Goal: Information Seeking & Learning: Learn about a topic

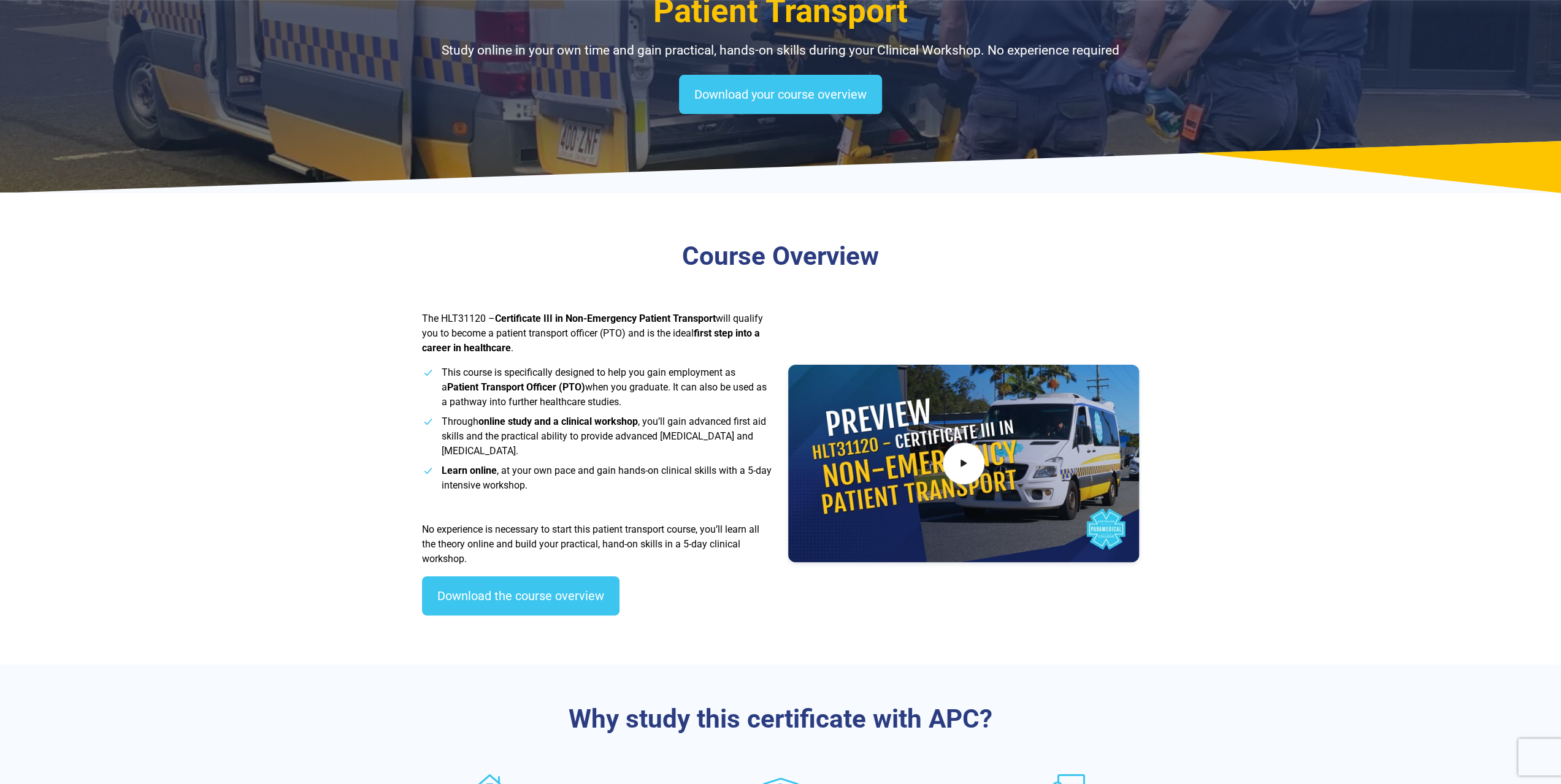
scroll to position [123, 0]
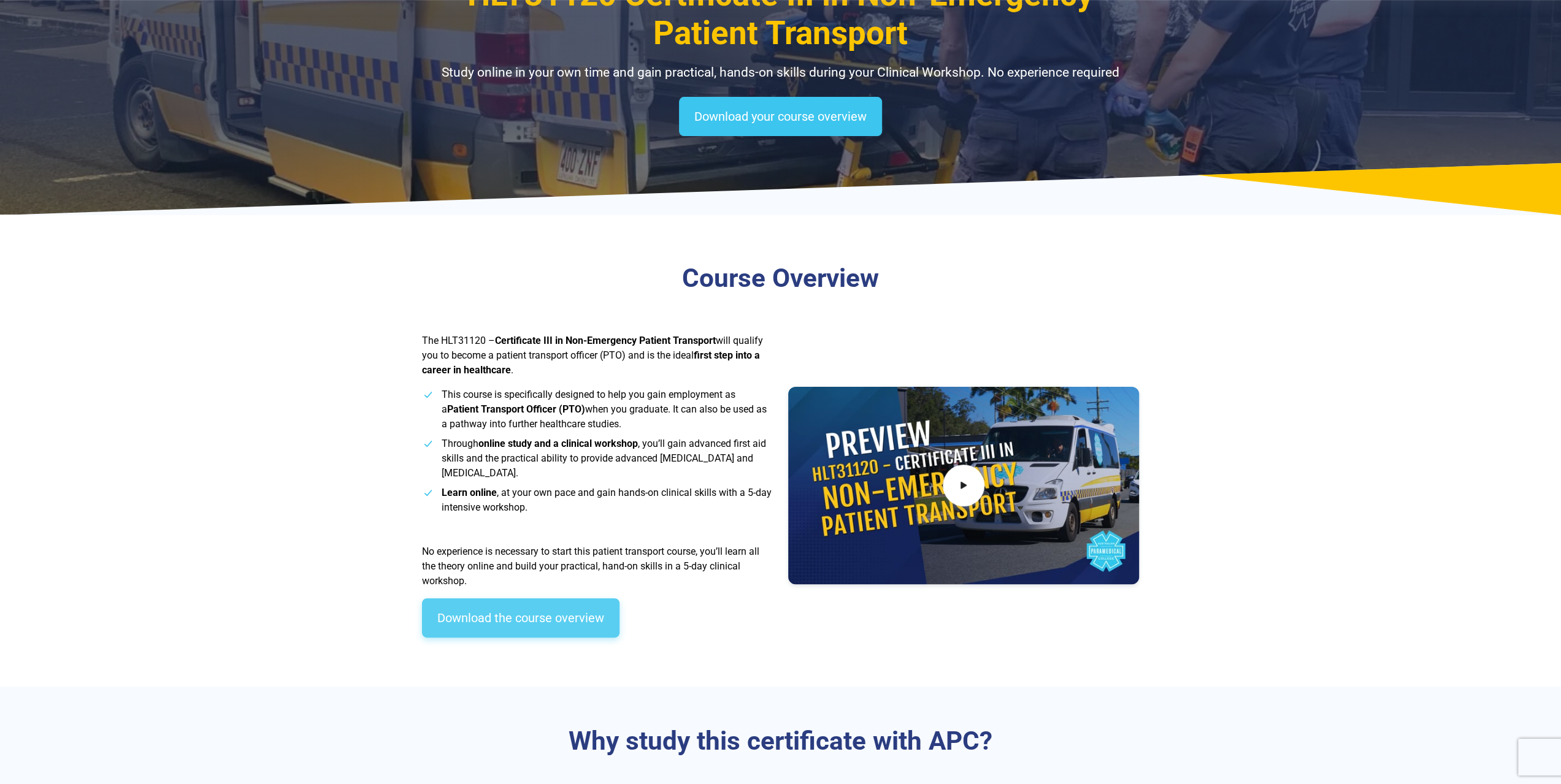
click at [449, 615] on link "Download the course overview" at bounding box center [520, 618] width 197 height 39
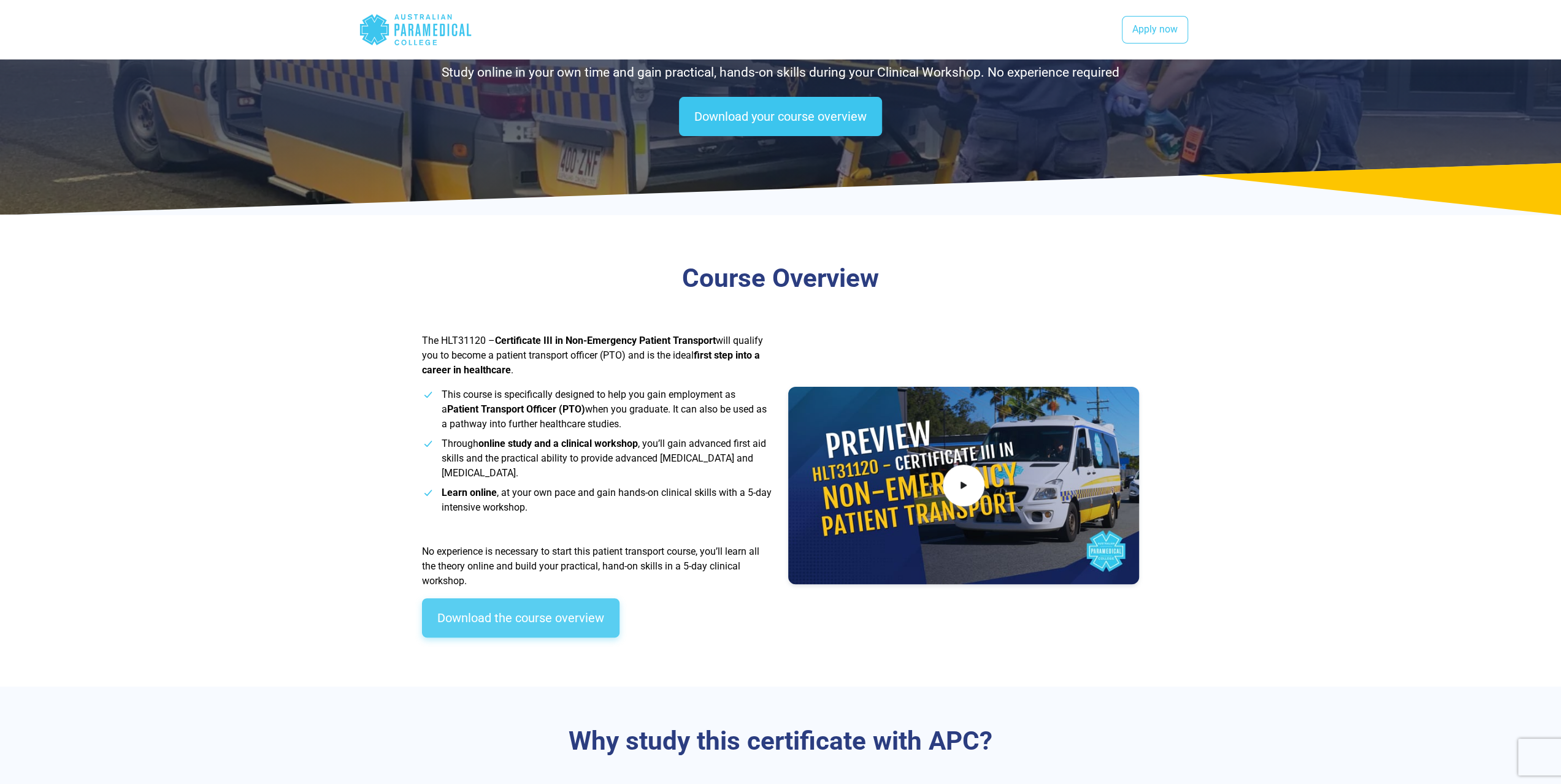
scroll to position [1087, 0]
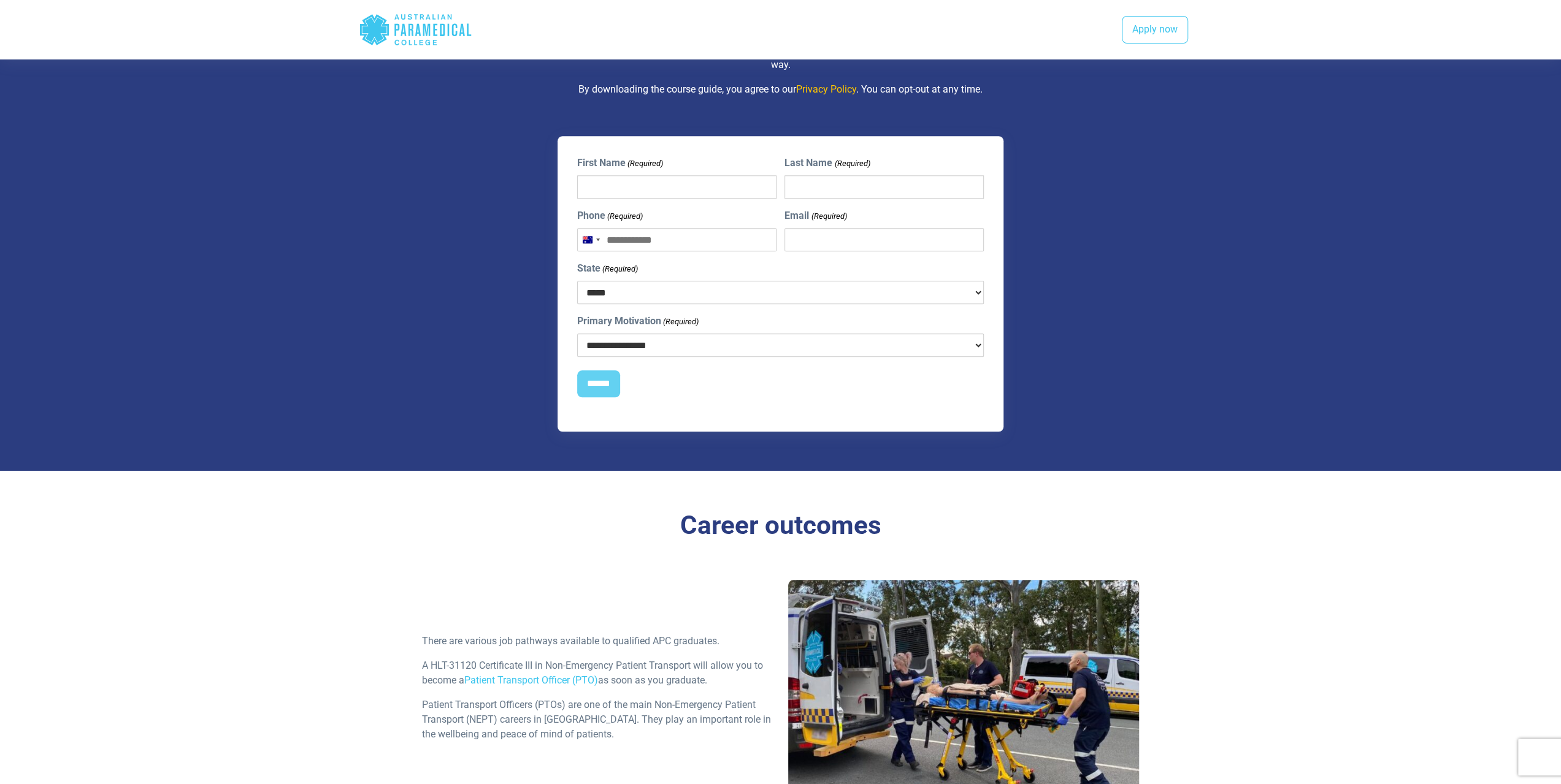
click at [342, 356] on section "**********" at bounding box center [781, 219] width 1561 height 503
click at [532, 674] on link "Patient Transport Officer (PTO)" at bounding box center [531, 680] width 134 height 12
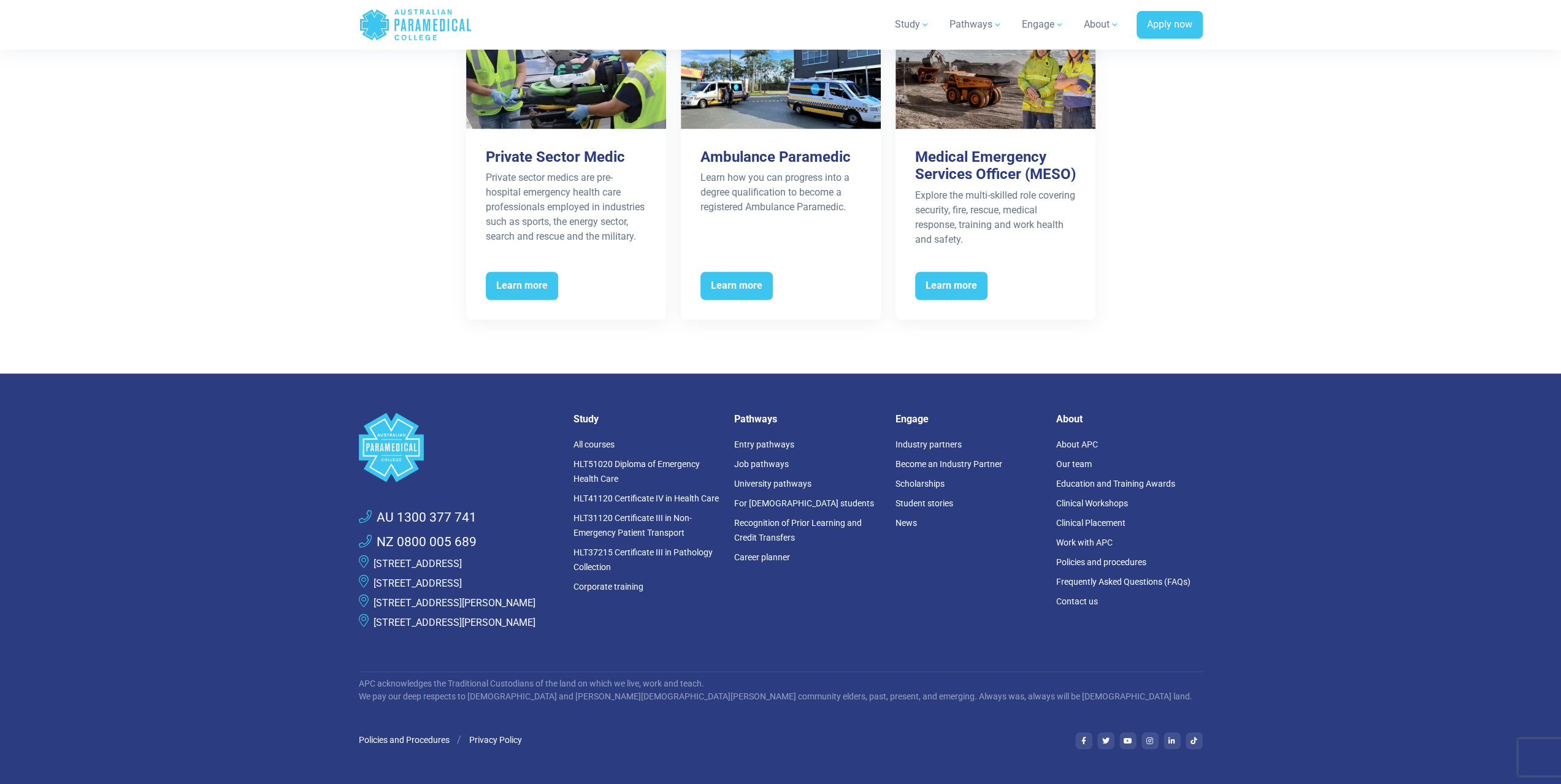
scroll to position [1962, 0]
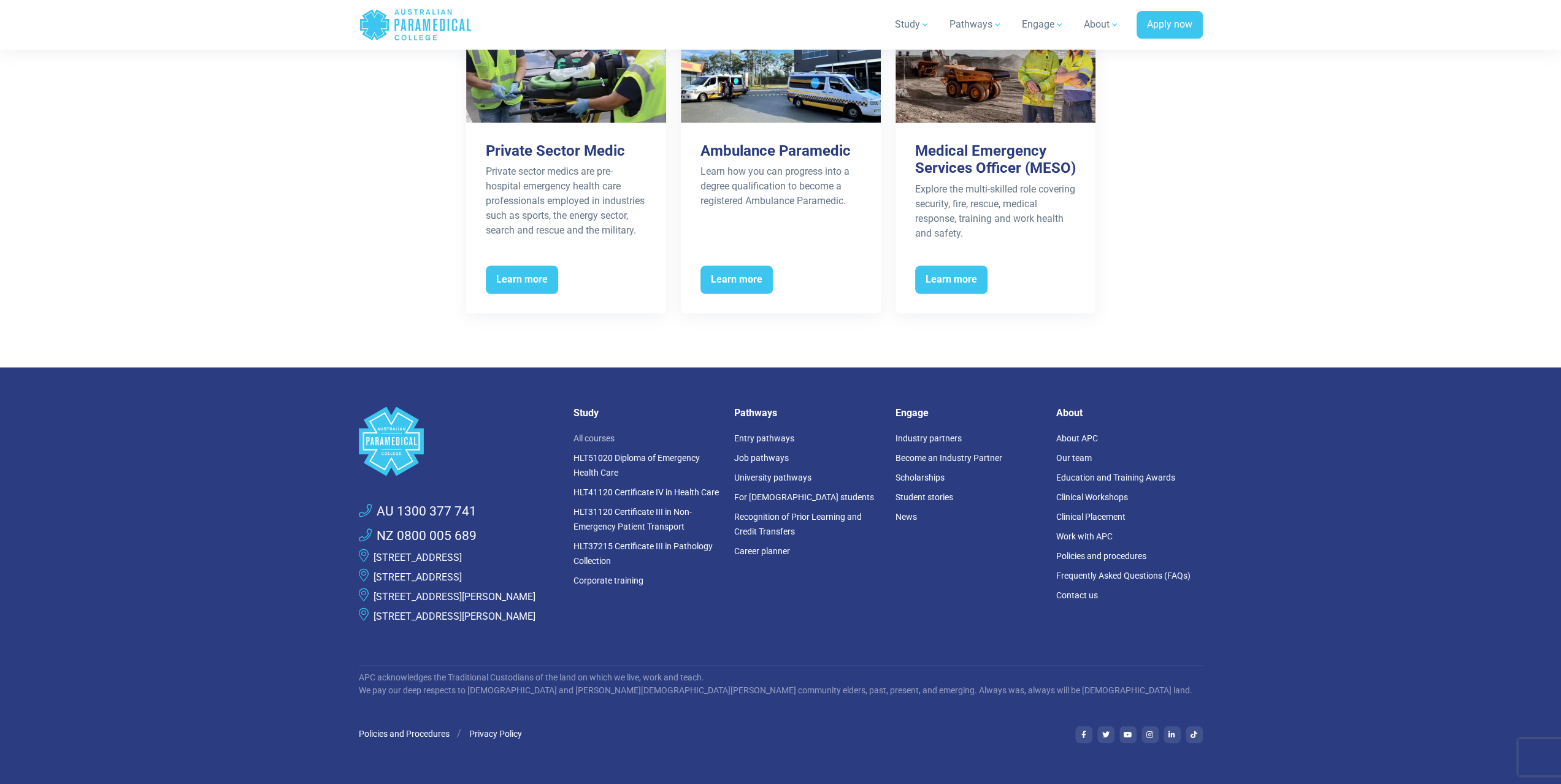
click at [594, 437] on link "All courses" at bounding box center [594, 438] width 41 height 10
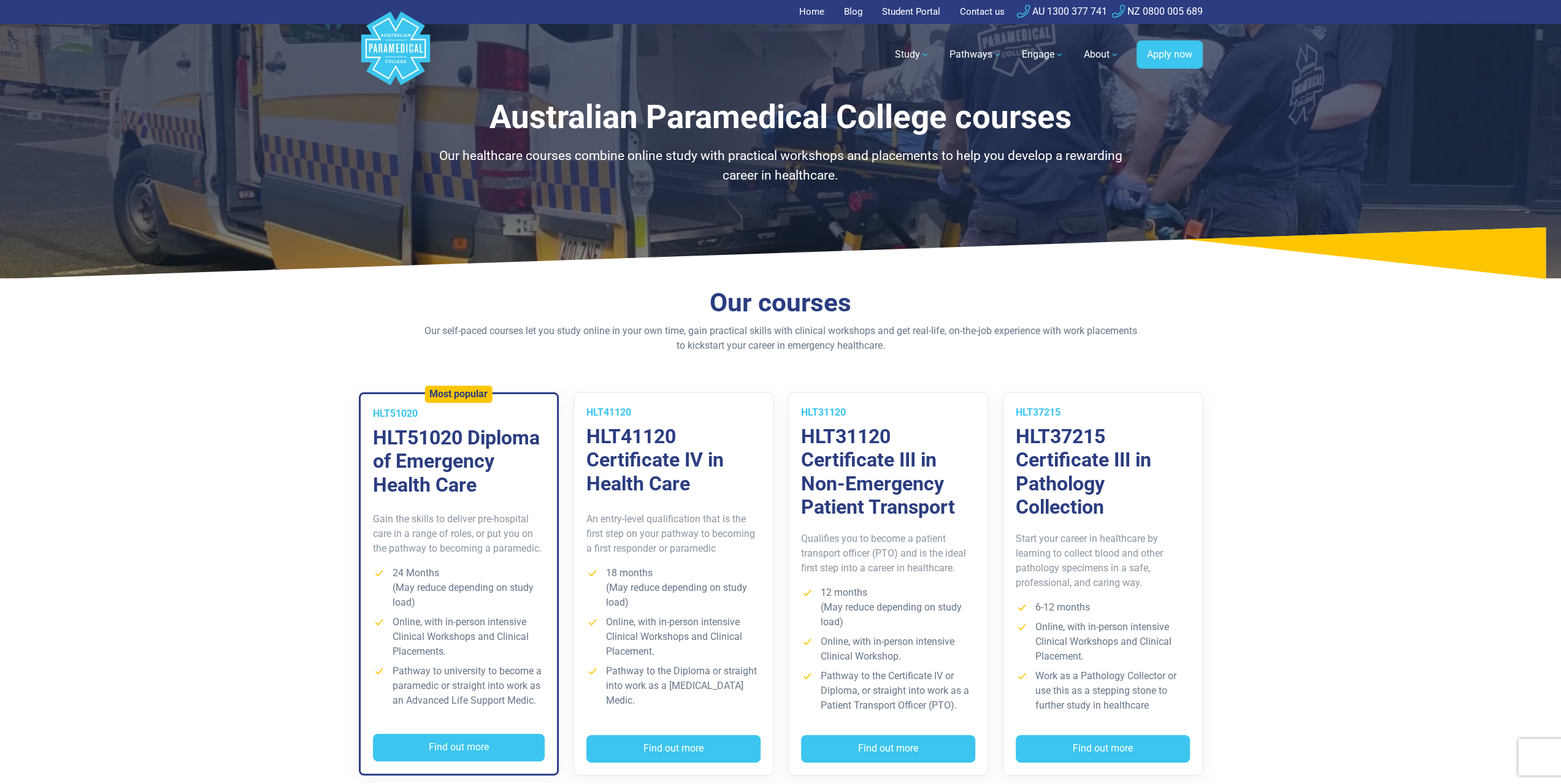
click at [814, 12] on link "Home" at bounding box center [815, 12] width 33 height 24
